Goal: Ask a question

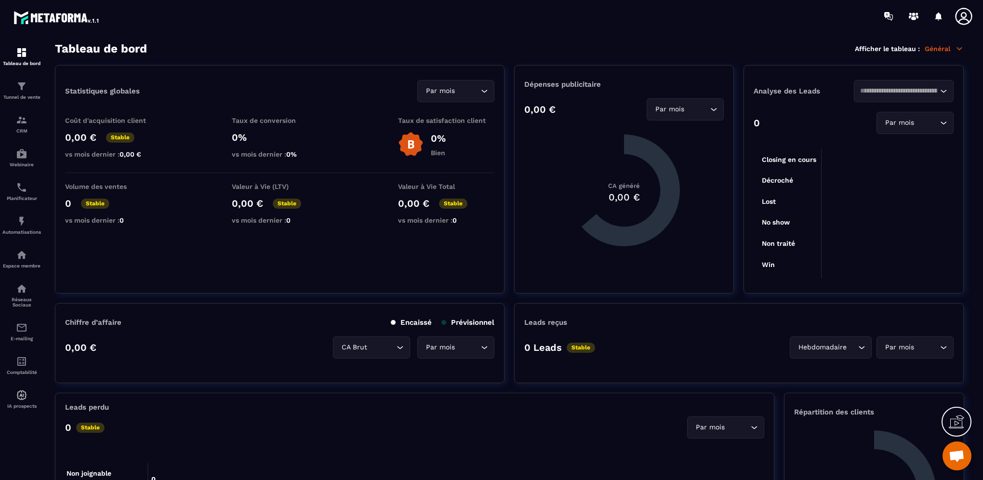
scroll to position [76, 0]
click at [950, 458] on span "Ouvrir le chat" at bounding box center [957, 456] width 16 height 13
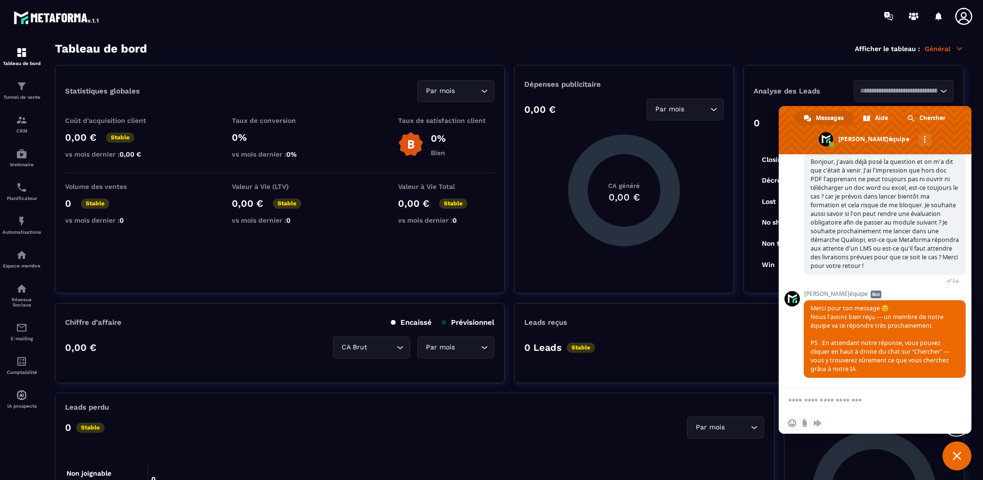
scroll to position [0, 0]
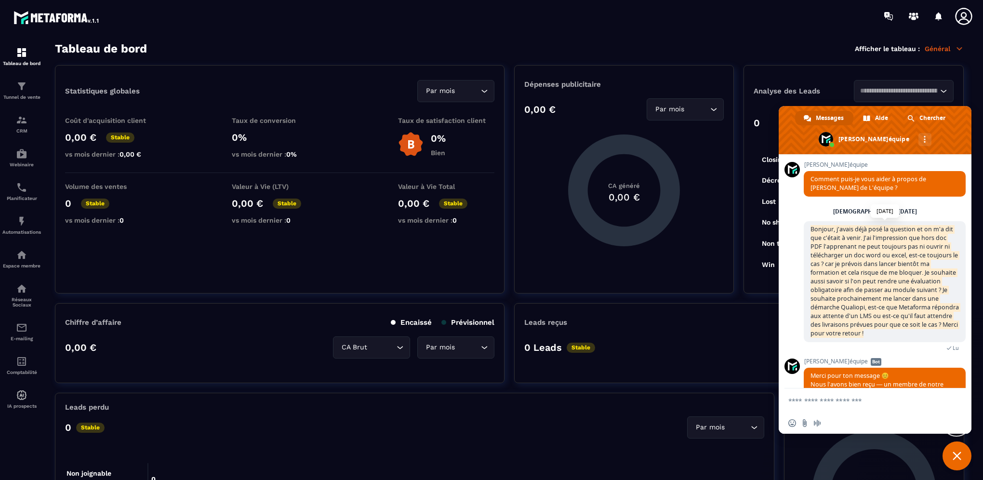
drag, startPoint x: 811, startPoint y: 231, endPoint x: 931, endPoint y: 337, distance: 160.1
click at [931, 337] on span "Bonjour, j'avais déjà posé la question et on m'a dit que c'était à venir. J'ai …" at bounding box center [885, 281] width 162 height 121
copy span "Bonjour, j'avais déjà posé la question et on m'a dit que c'était à venir. J'ai …"
click at [956, 458] on span "Fermer le chat" at bounding box center [957, 456] width 9 height 9
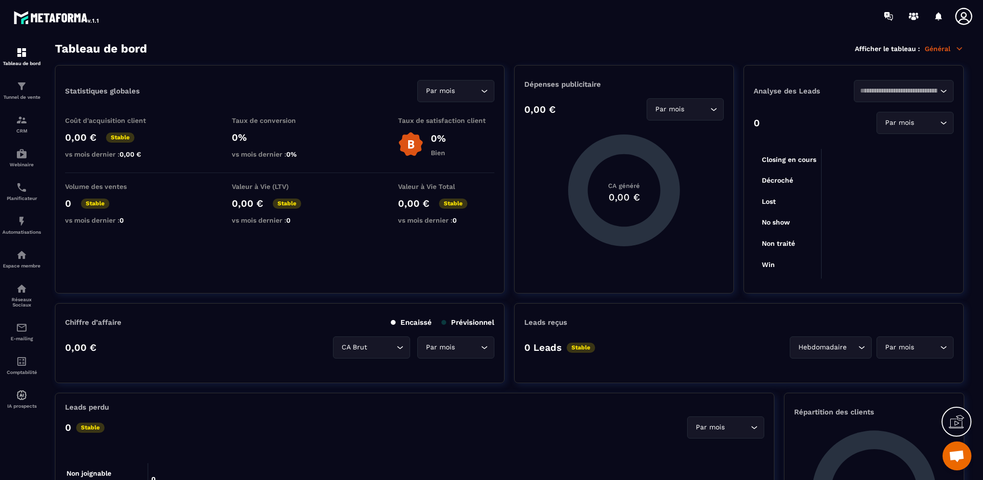
click at [954, 456] on span "Ouvrir le chat" at bounding box center [957, 456] width 16 height 13
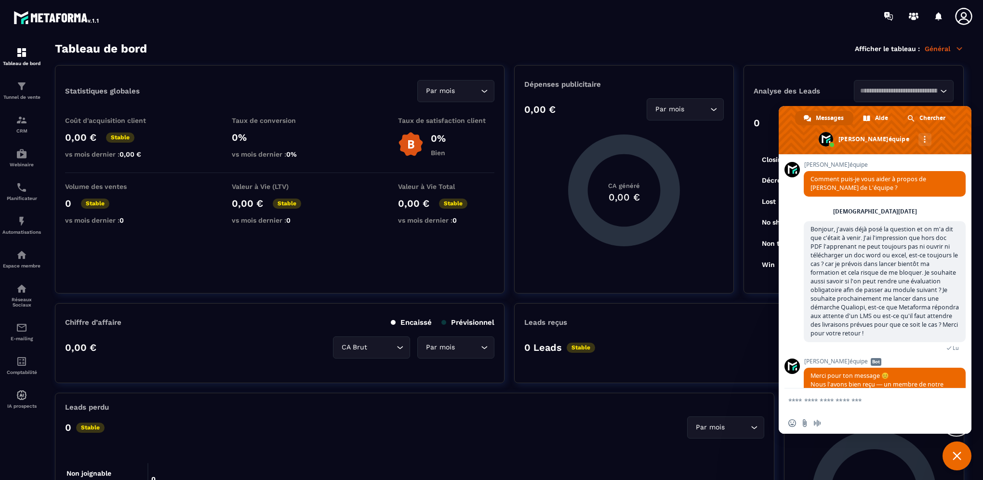
scroll to position [76, 0]
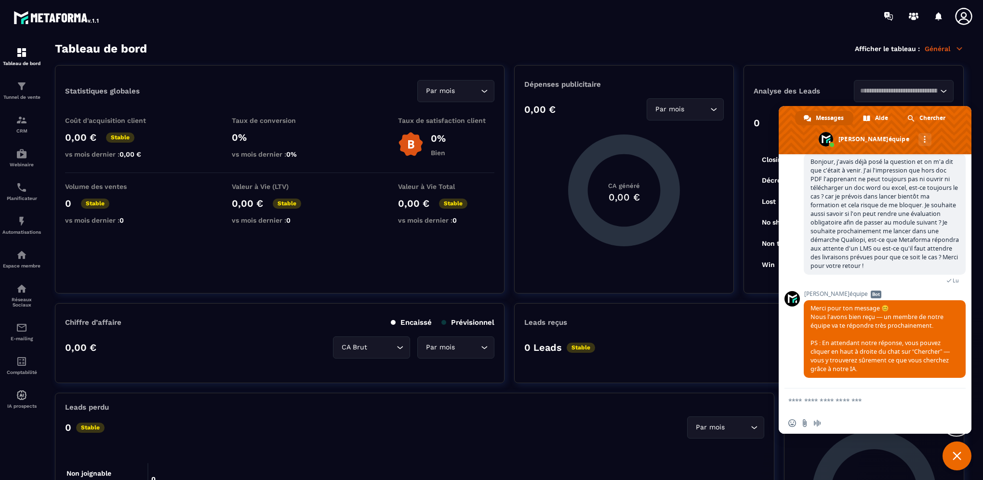
click at [857, 409] on textarea "Entrez votre message..." at bounding box center [866, 401] width 154 height 24
paste textarea "**********"
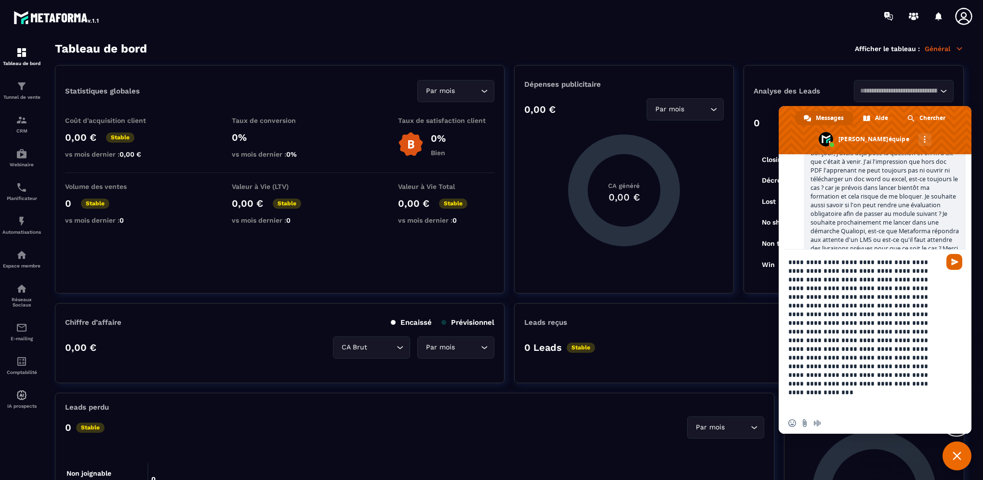
type textarea "**********"
click at [953, 264] on span "Envoyer" at bounding box center [955, 261] width 7 height 7
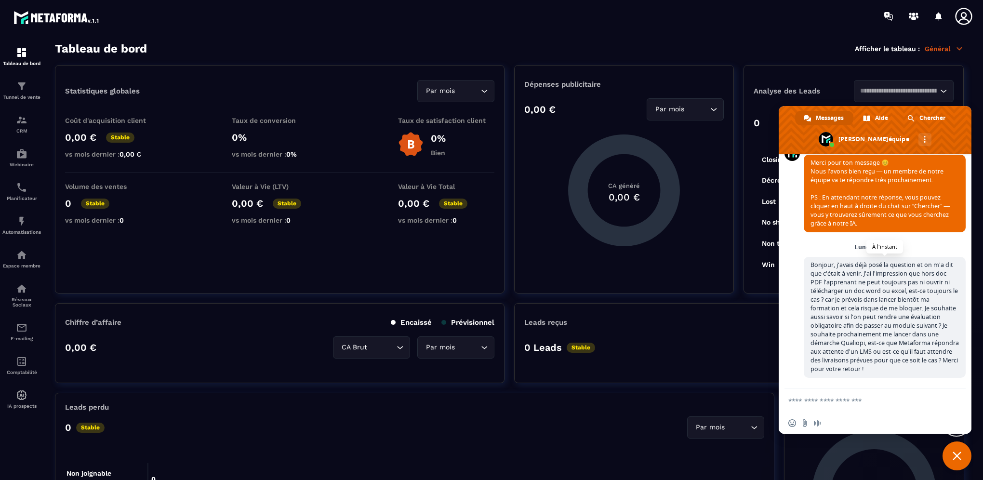
scroll to position [324, 0]
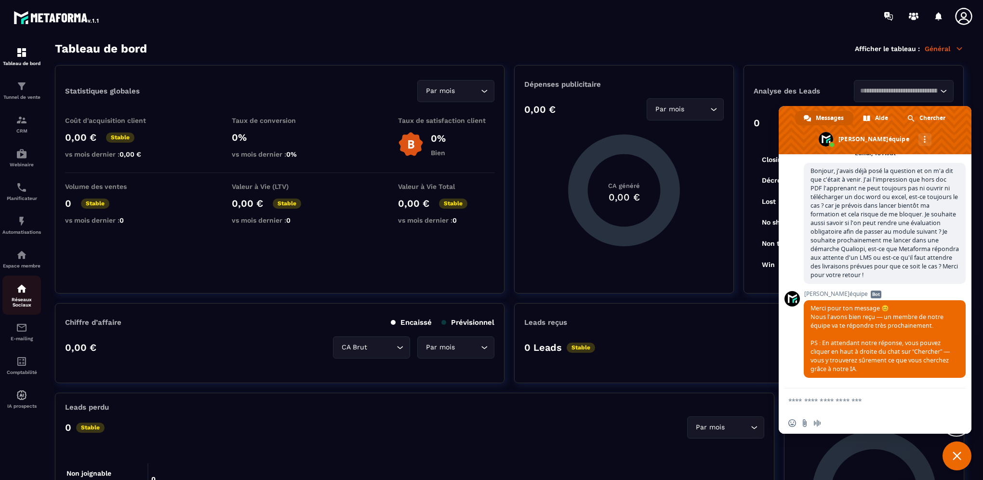
click at [10, 301] on p "Réseaux Sociaux" at bounding box center [21, 302] width 39 height 11
